Goal: Transaction & Acquisition: Purchase product/service

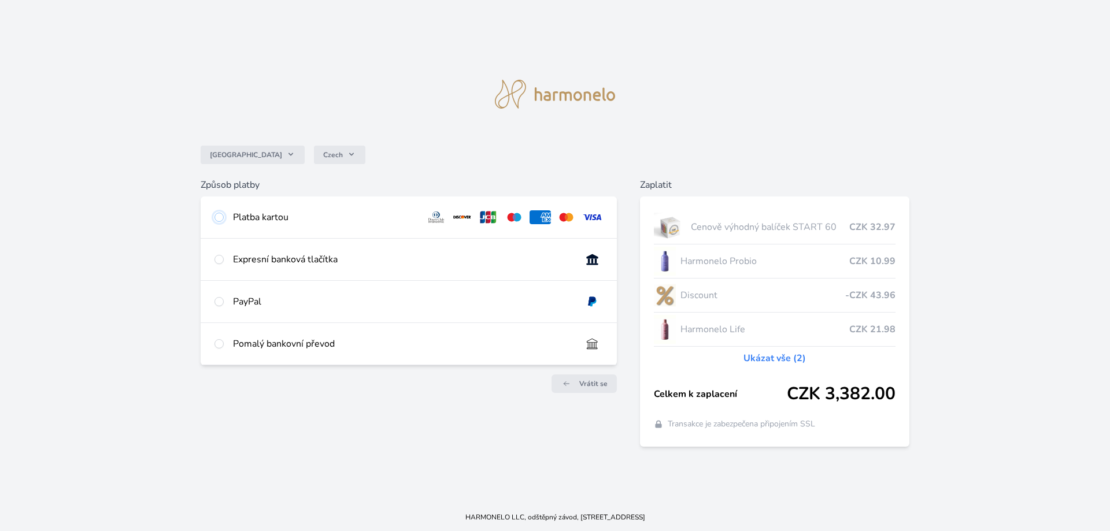
click at [216, 217] on input "radio" at bounding box center [218, 217] width 9 height 9
radio input "true"
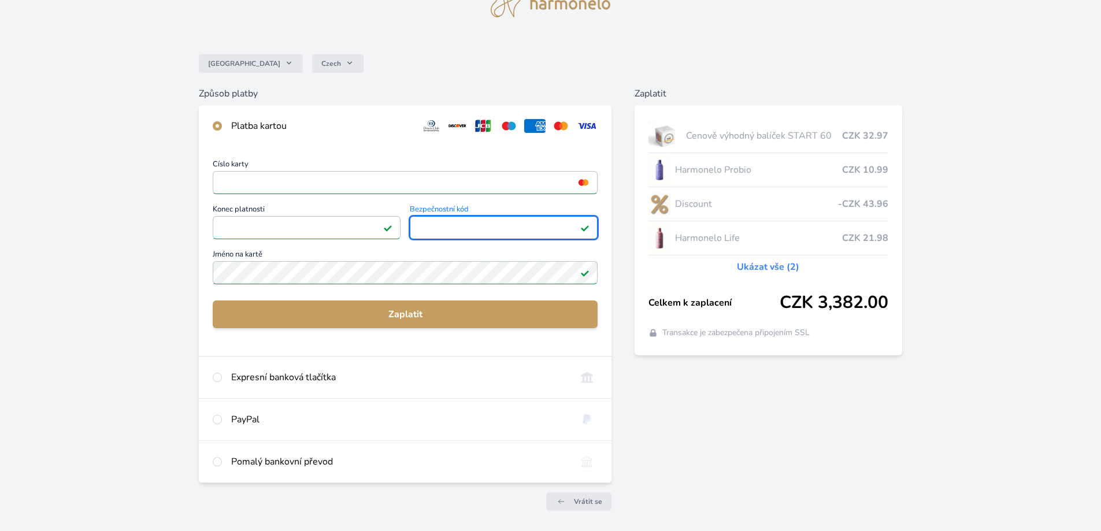
scroll to position [98, 0]
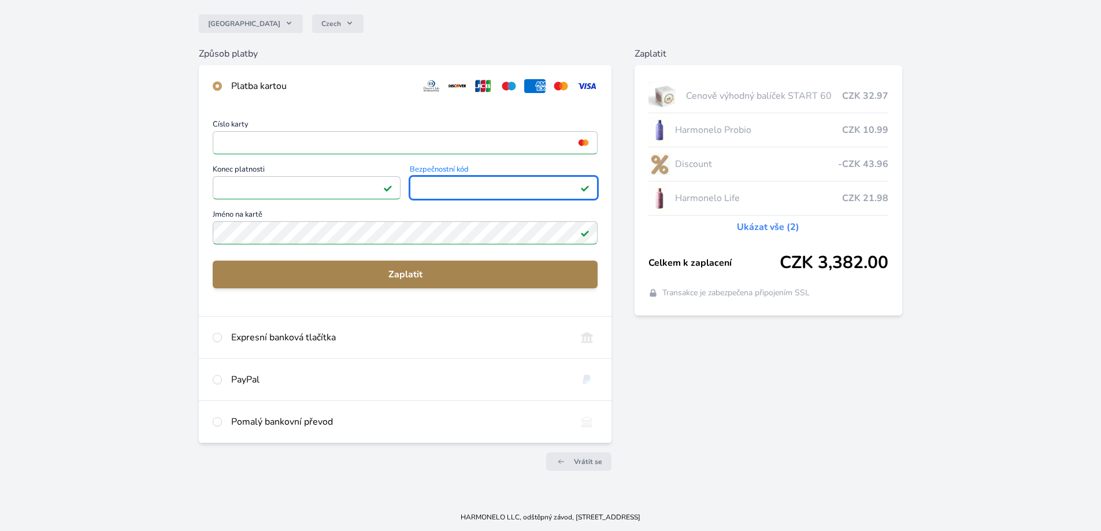
click at [402, 276] on span "Zaplatit" at bounding box center [405, 275] width 367 height 14
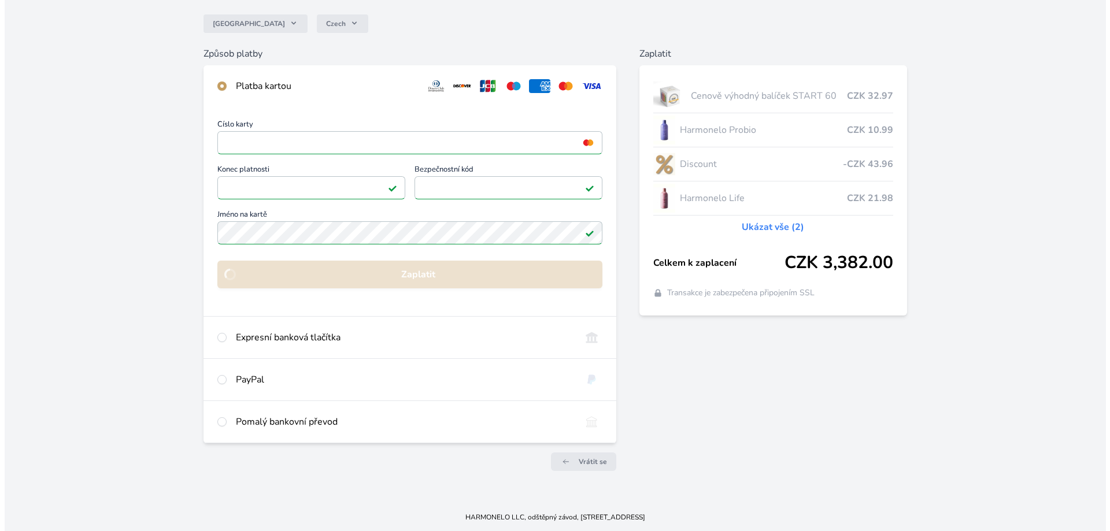
scroll to position [0, 0]
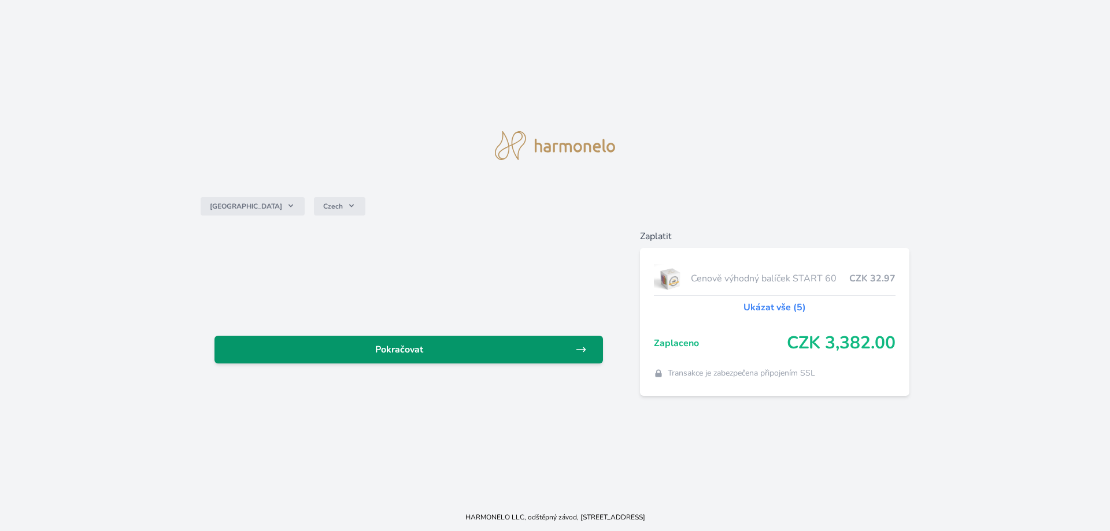
click at [465, 344] on span "Pokračovat" at bounding box center [400, 350] width 352 height 14
